Goal: Information Seeking & Learning: Learn about a topic

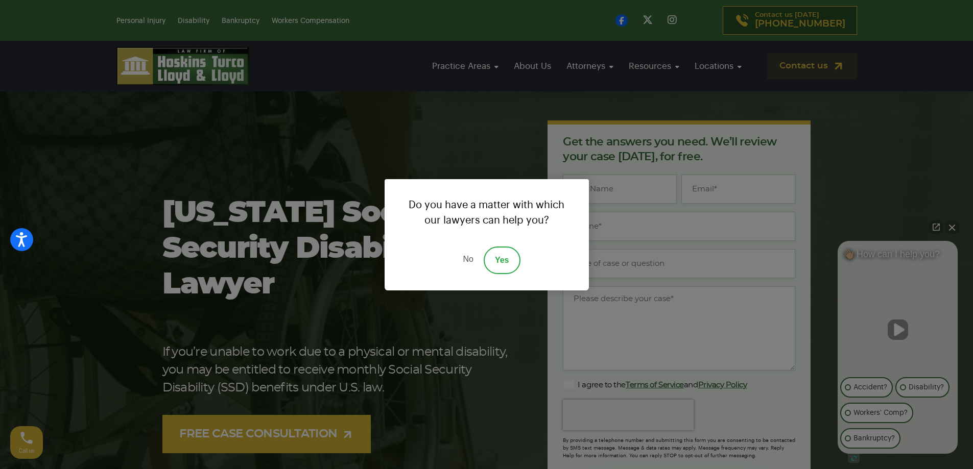
click at [466, 257] on link "No" at bounding box center [468, 261] width 31 height 28
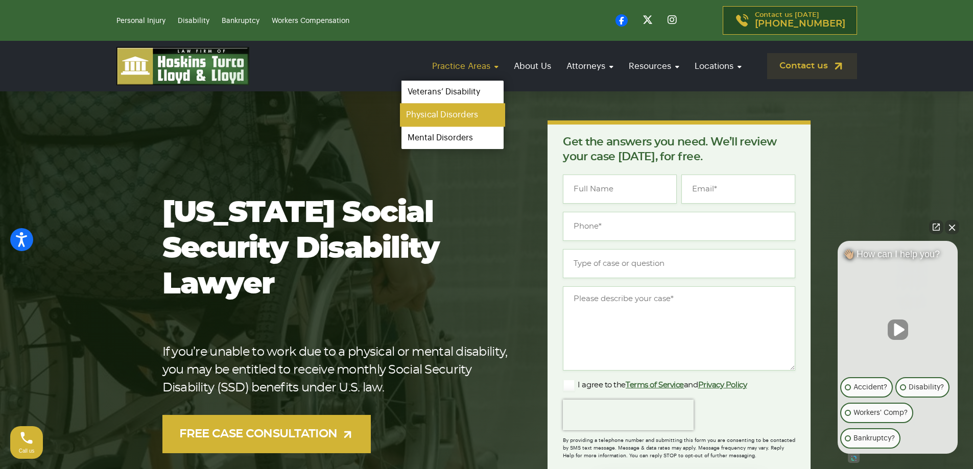
click at [462, 116] on link "Physical Disorders" at bounding box center [452, 115] width 105 height 23
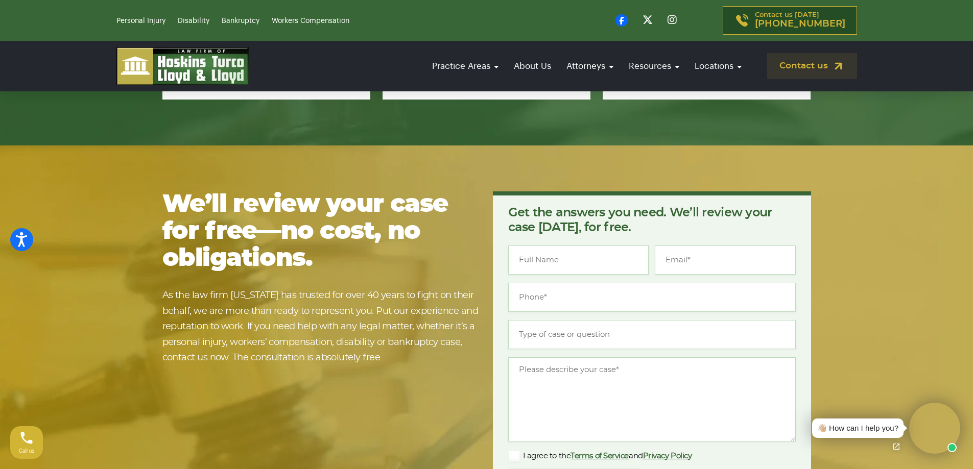
scroll to position [2886, 0]
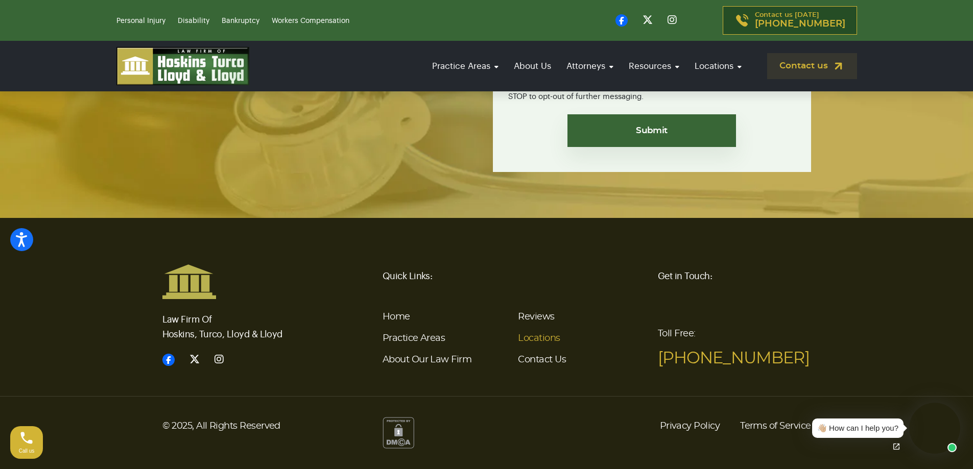
click at [536, 339] on link "Locations" at bounding box center [539, 338] width 42 height 9
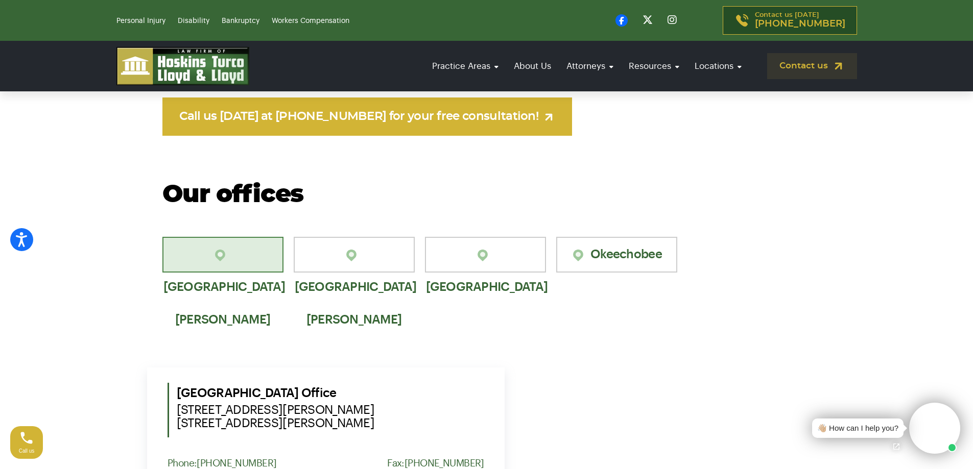
scroll to position [613, 0]
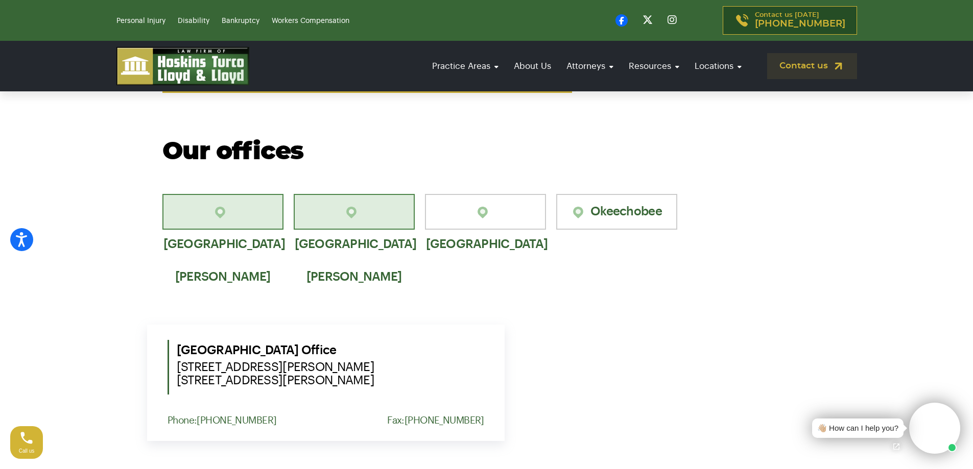
click at [357, 214] on link "[GEOGRAPHIC_DATA][PERSON_NAME]" at bounding box center [354, 212] width 121 height 36
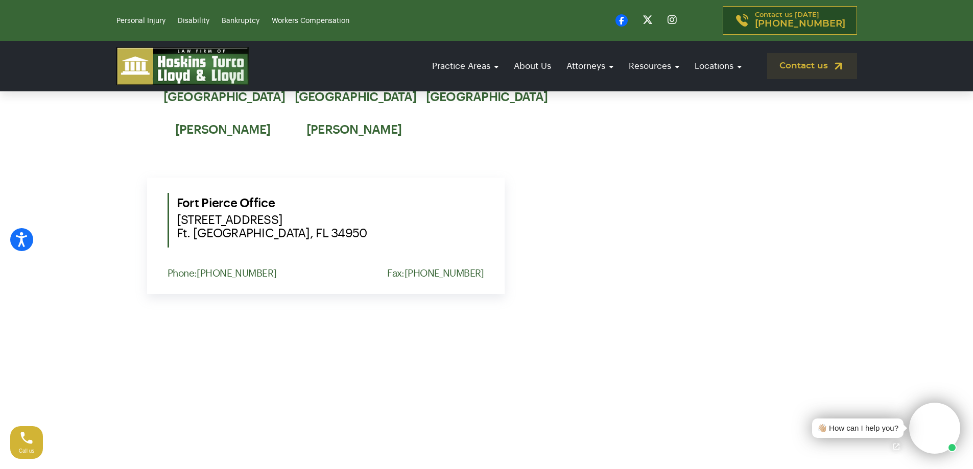
scroll to position [766, 0]
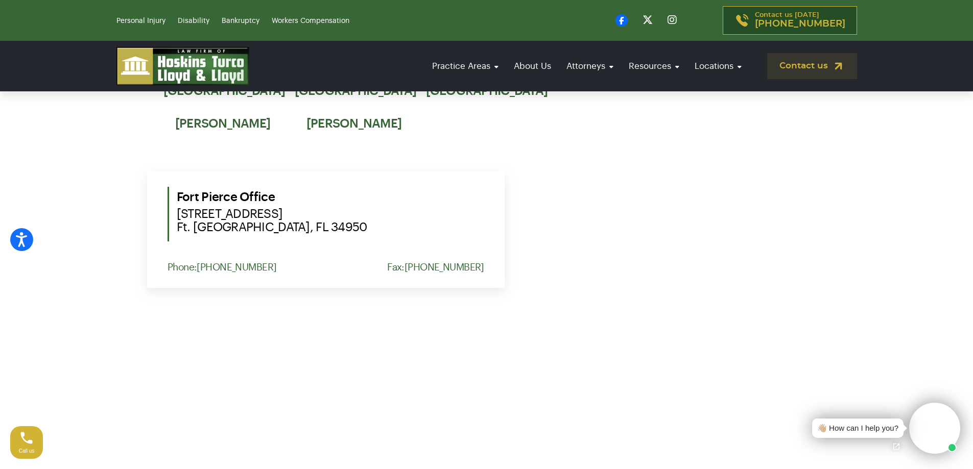
click at [336, 61] on nav "Practice Areas Personal Injury Car Accident Boating Accident Brain Injury Motor…" at bounding box center [580, 66] width 553 height 26
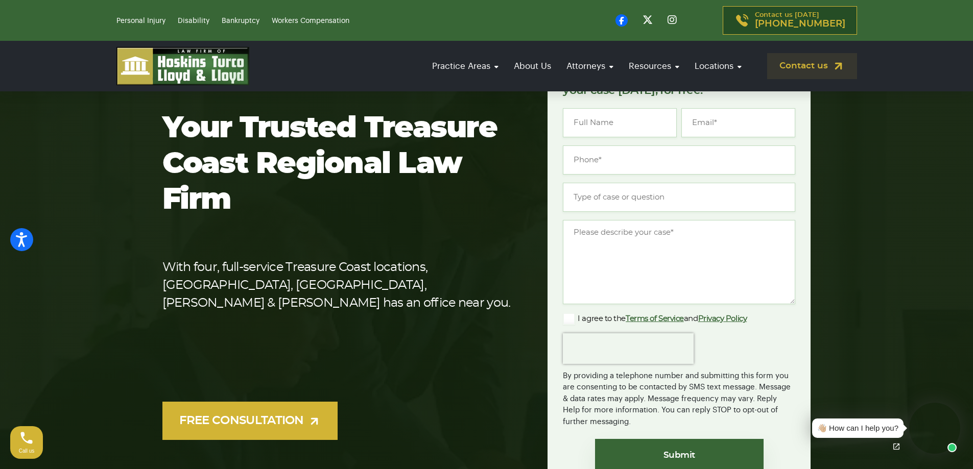
scroll to position [0, 0]
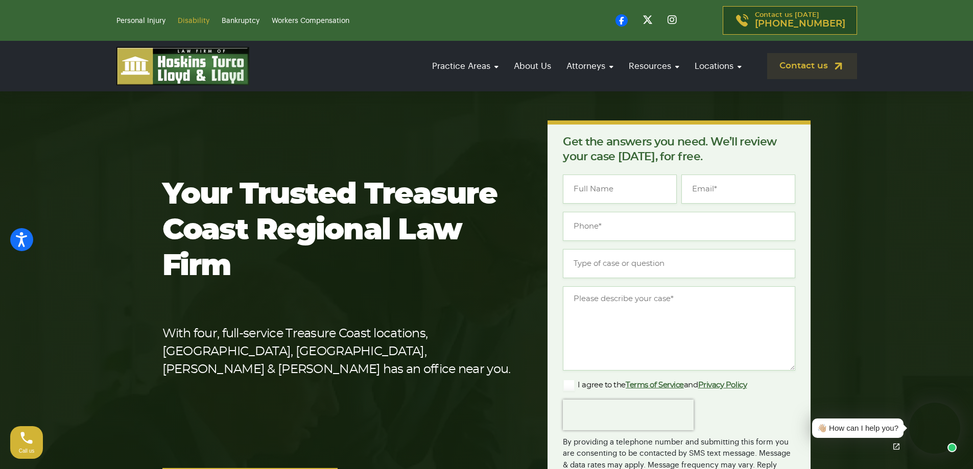
click at [199, 24] on link "Disability" at bounding box center [194, 20] width 32 height 7
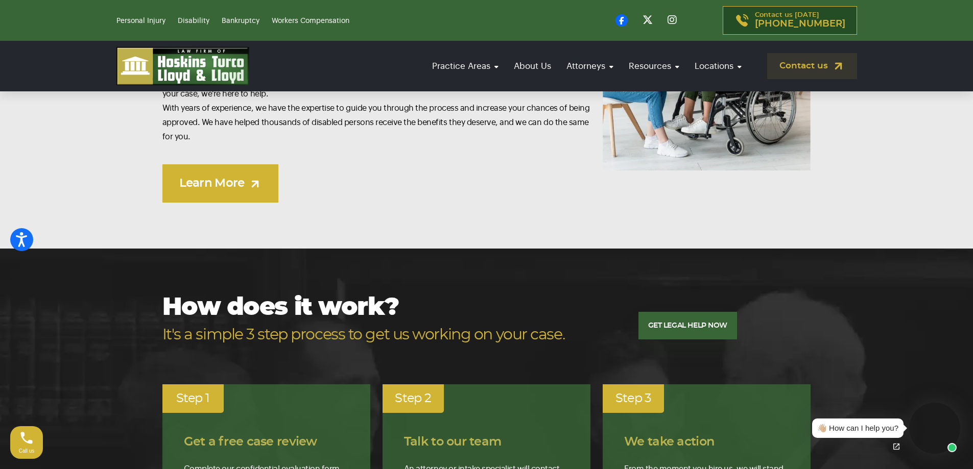
scroll to position [664, 0]
